Goal: Check status

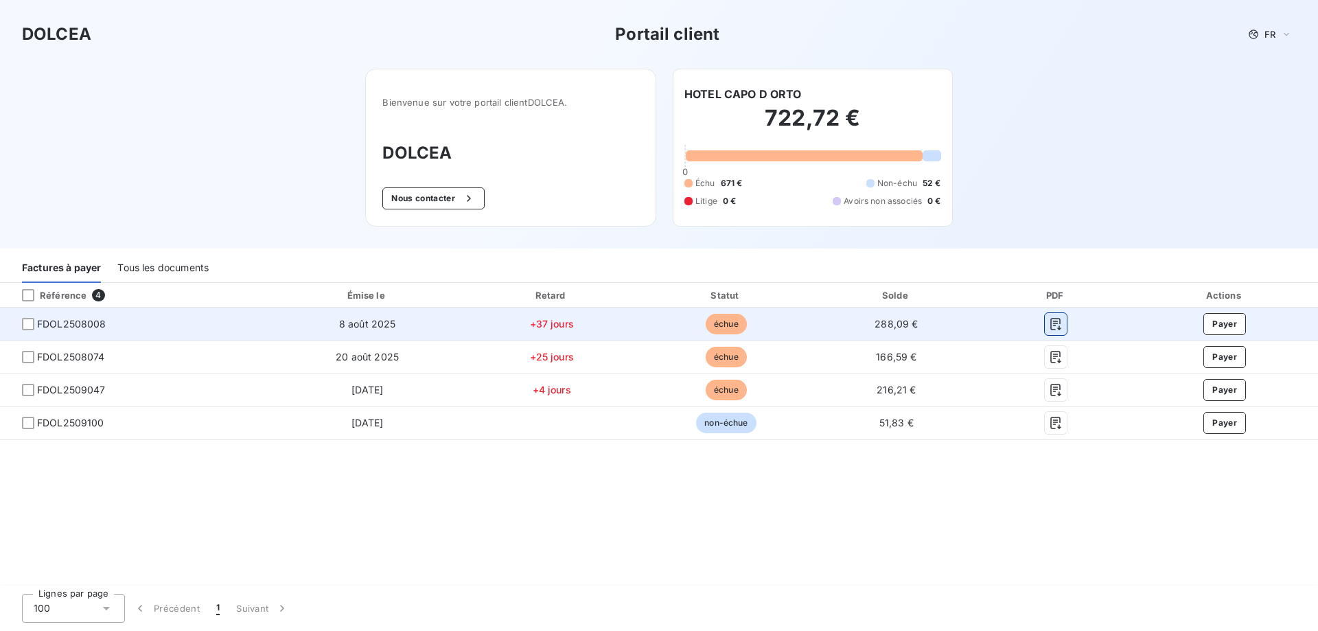
click at [1053, 321] on icon "button" at bounding box center [1056, 324] width 10 height 12
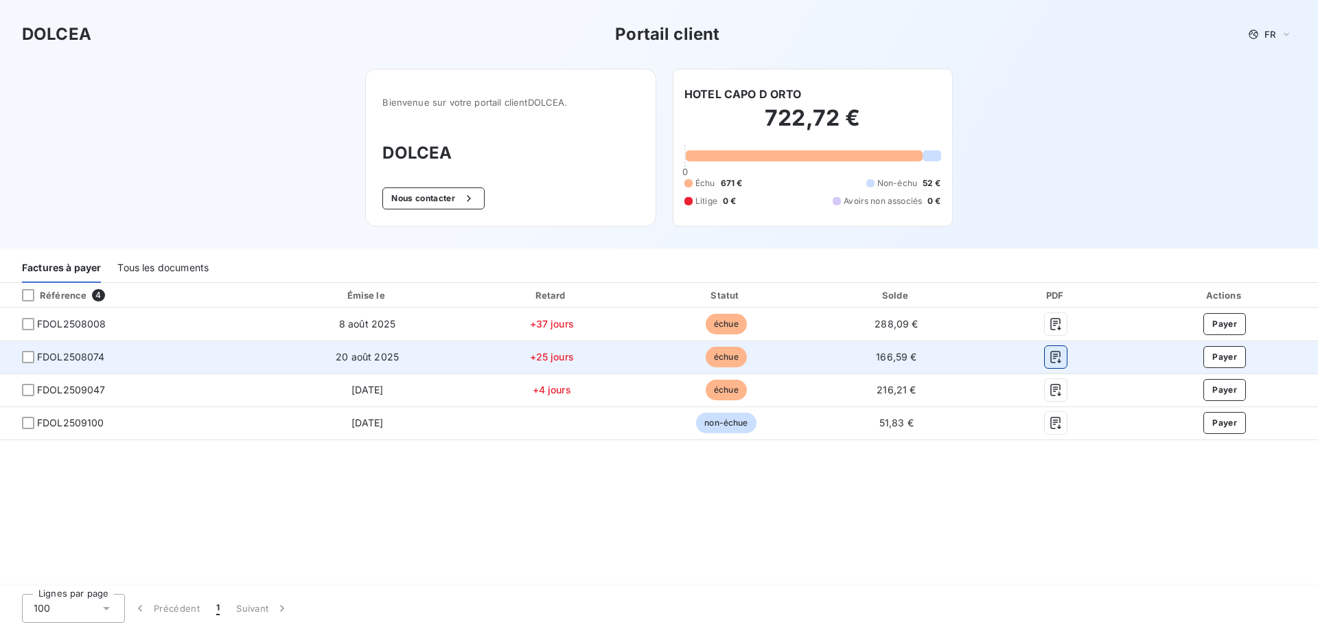
click at [1052, 355] on icon "button" at bounding box center [1056, 357] width 14 height 14
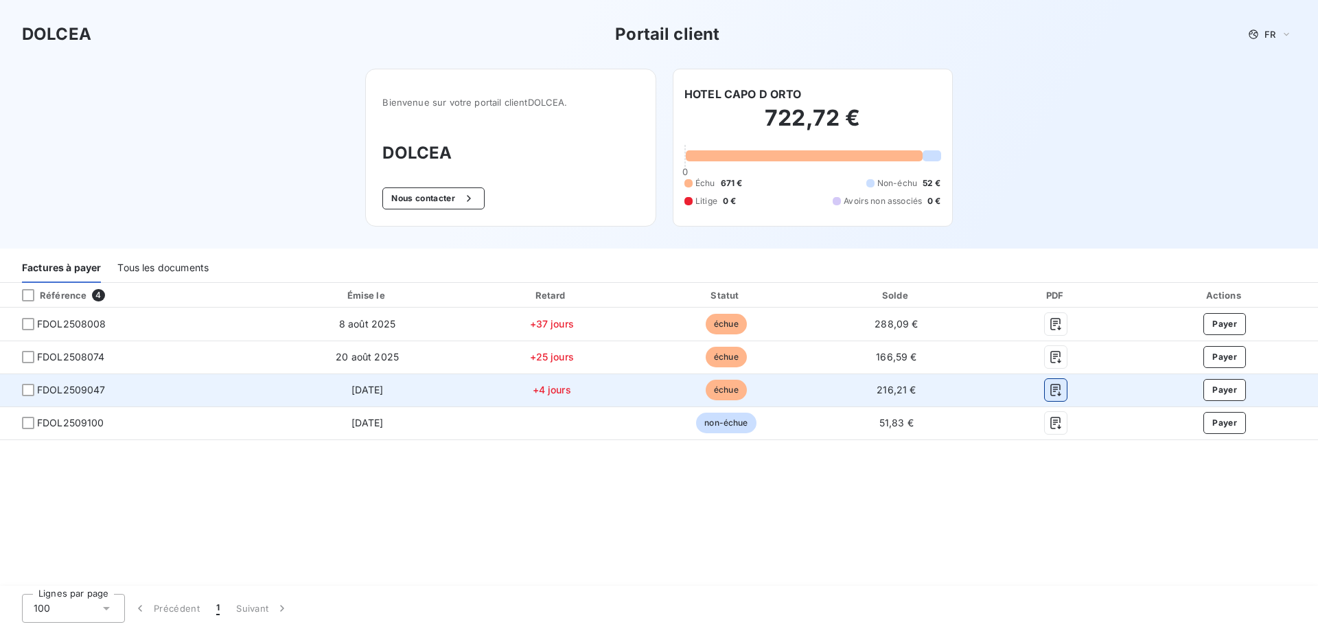
click at [1054, 386] on icon "button" at bounding box center [1056, 390] width 14 height 14
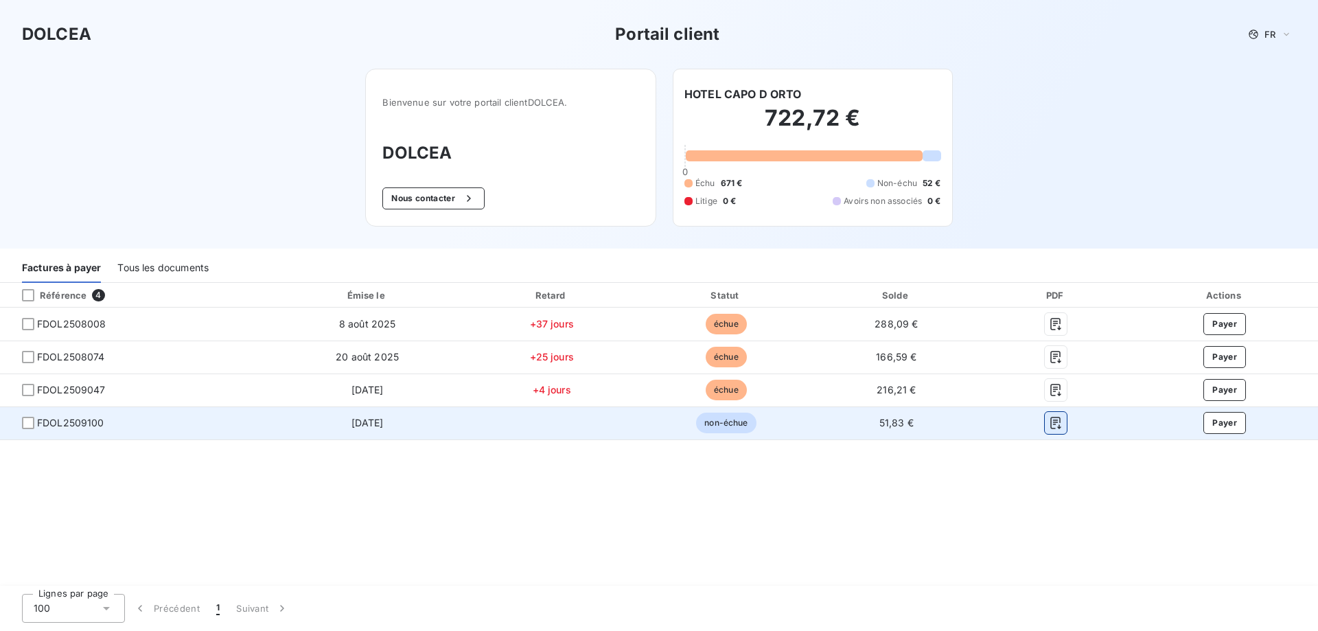
click at [1053, 423] on icon "button" at bounding box center [1056, 423] width 14 height 14
